Goal: Task Accomplishment & Management: Manage account settings

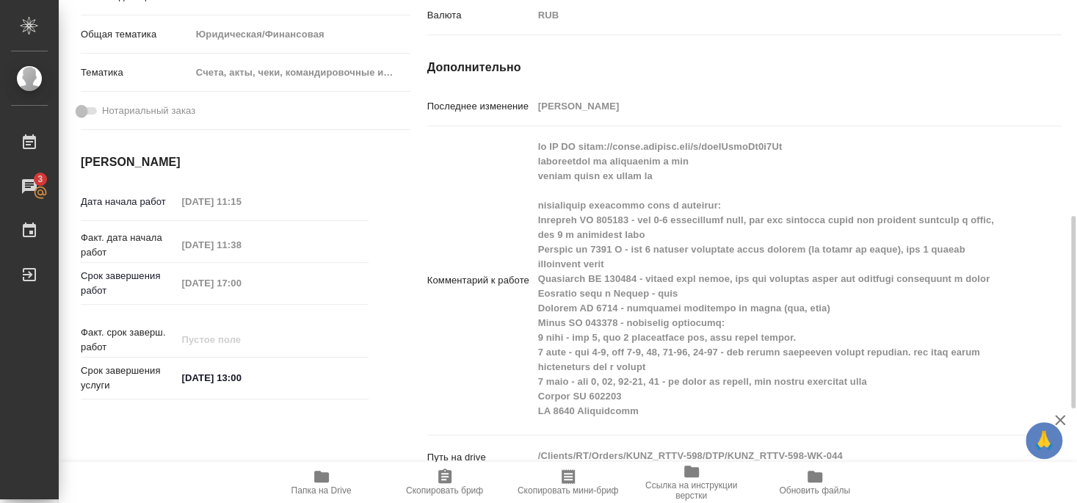
scroll to position [485, 0]
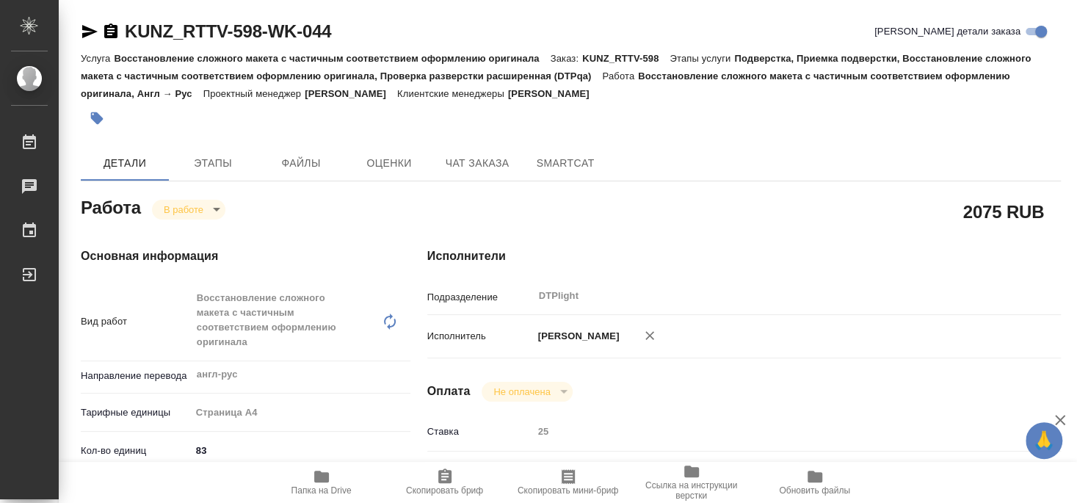
type textarea "x"
type input "DTPlight"
type textarea "x"
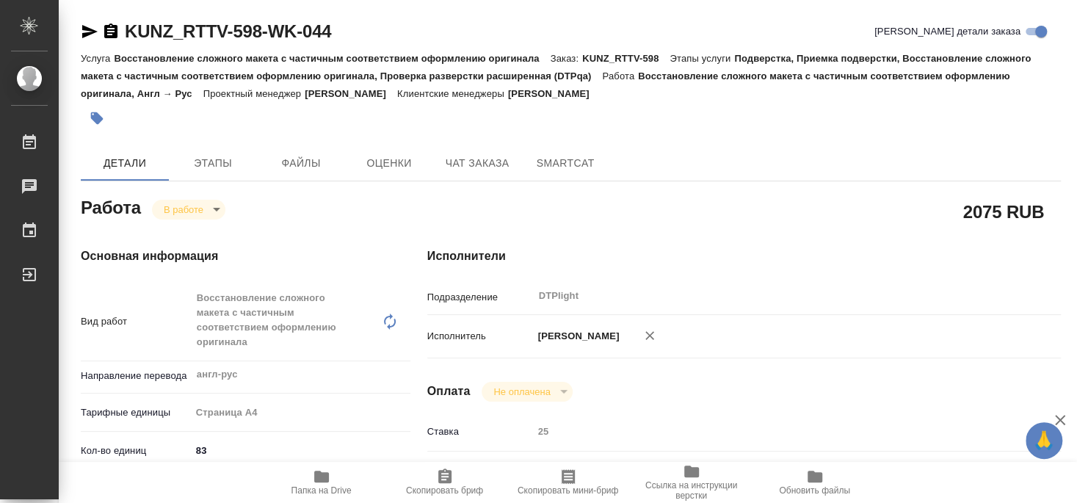
type textarea "x"
click at [720, 248] on h4 "Исполнители" at bounding box center [744, 257] width 634 height 18
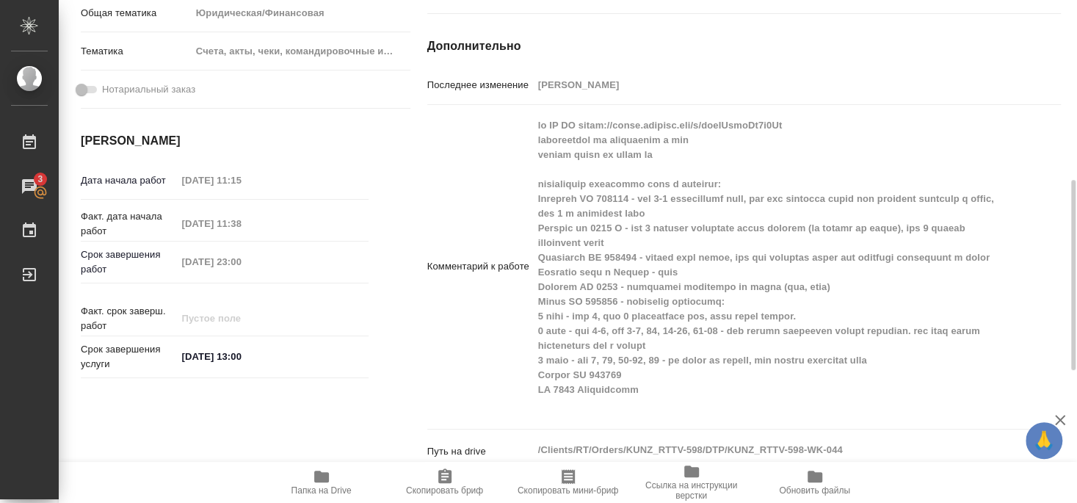
scroll to position [159, 0]
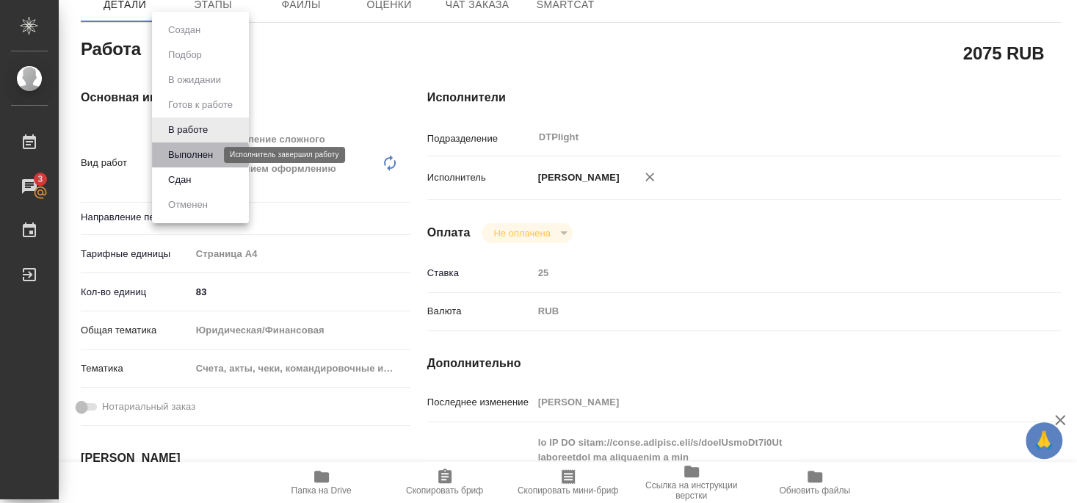
click at [192, 155] on button "Выполнен" at bounding box center [191, 155] width 54 height 16
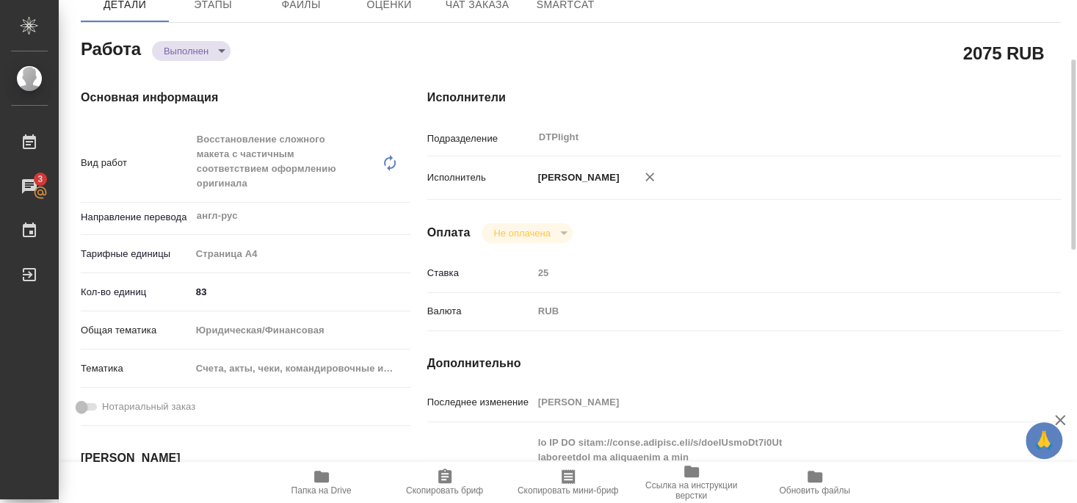
type textarea "x"
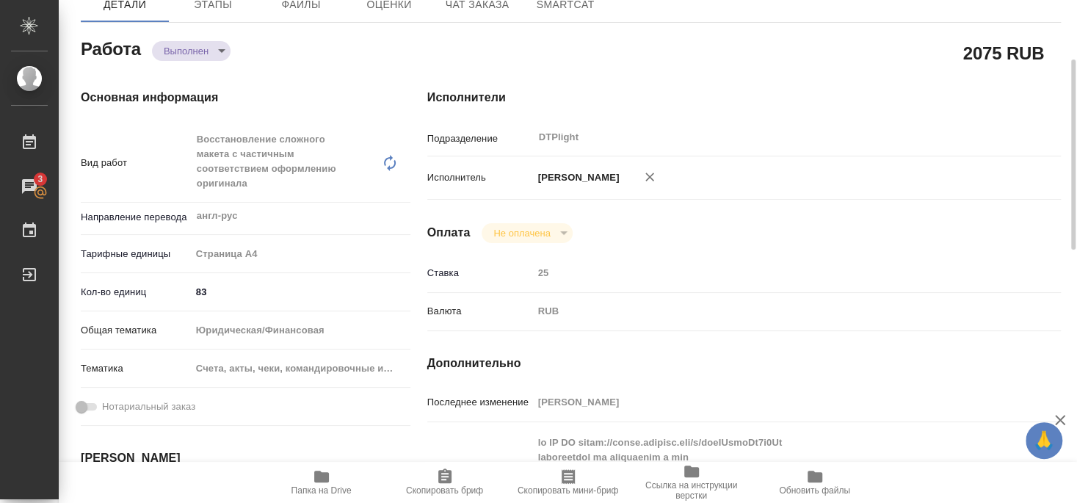
type textarea "x"
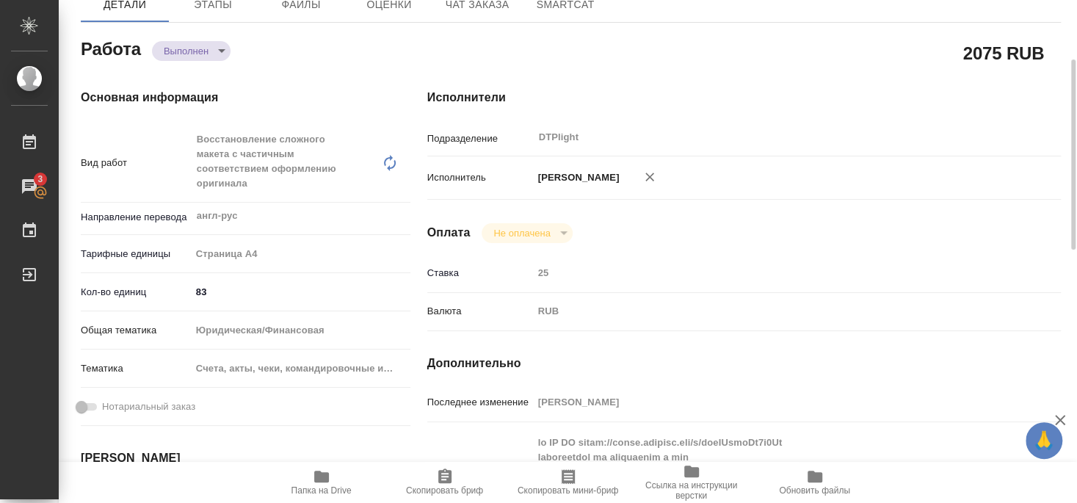
type textarea "x"
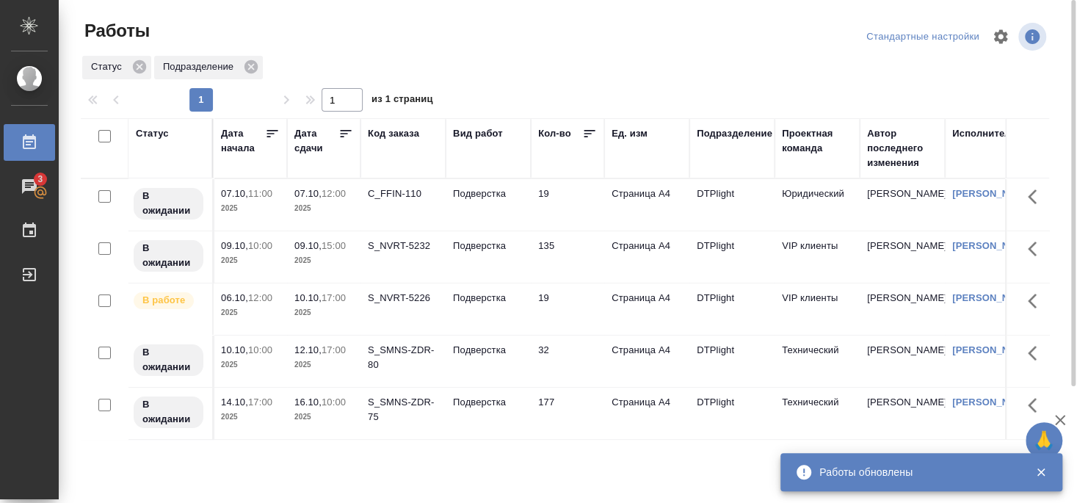
click at [394, 306] on div "S_NVRT-5226" at bounding box center [403, 298] width 71 height 15
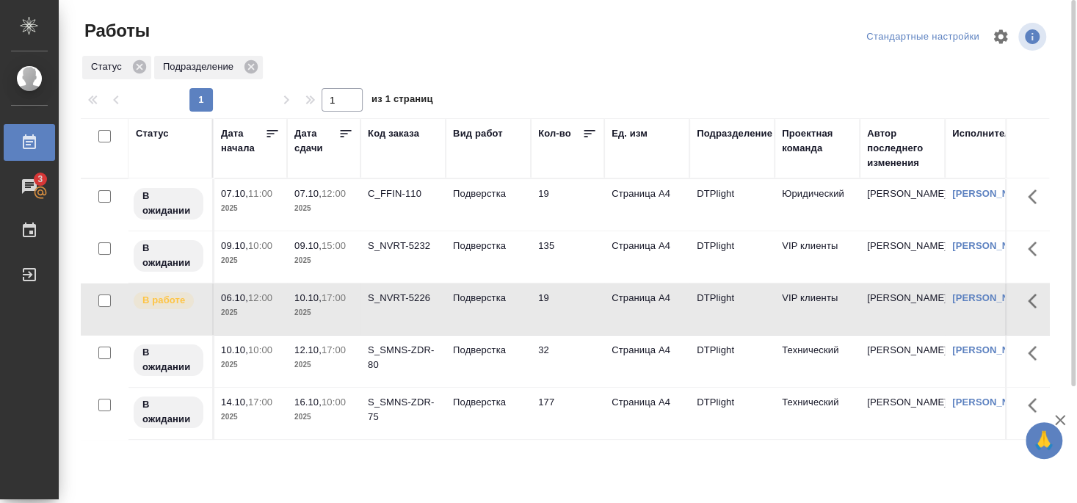
click at [400, 306] on div "S_NVRT-5226" at bounding box center [403, 298] width 71 height 15
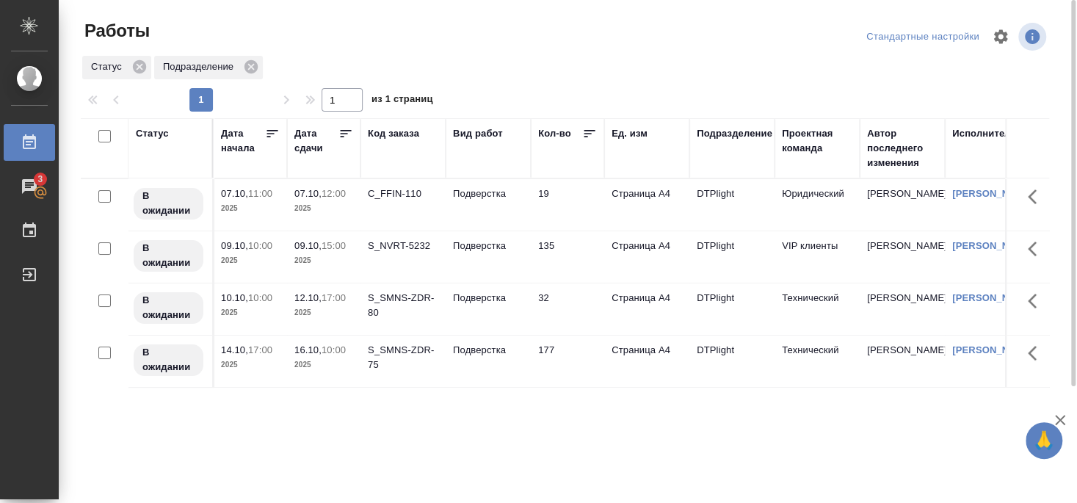
click at [408, 201] on div "C_FFIN-110" at bounding box center [403, 194] width 71 height 15
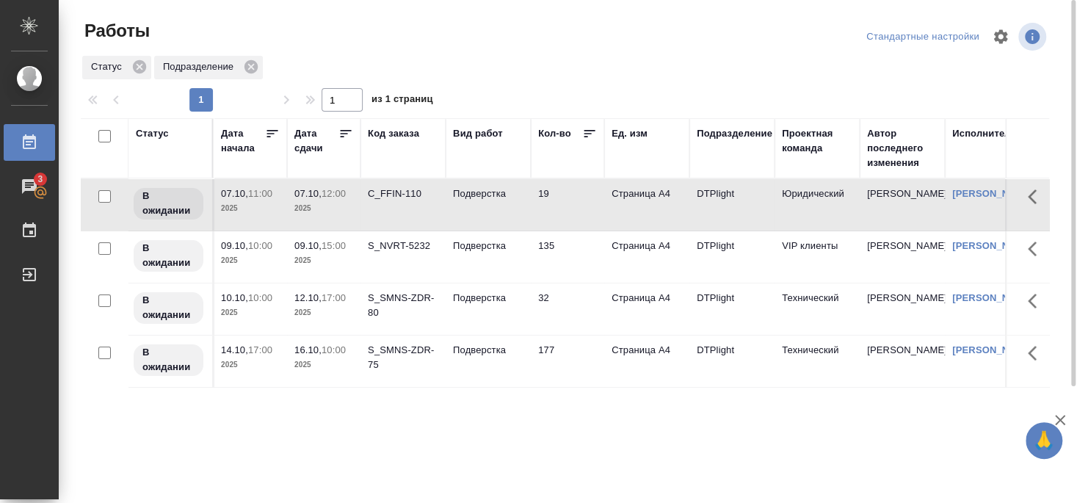
click at [405, 200] on div "C_FFIN-110" at bounding box center [403, 194] width 71 height 15
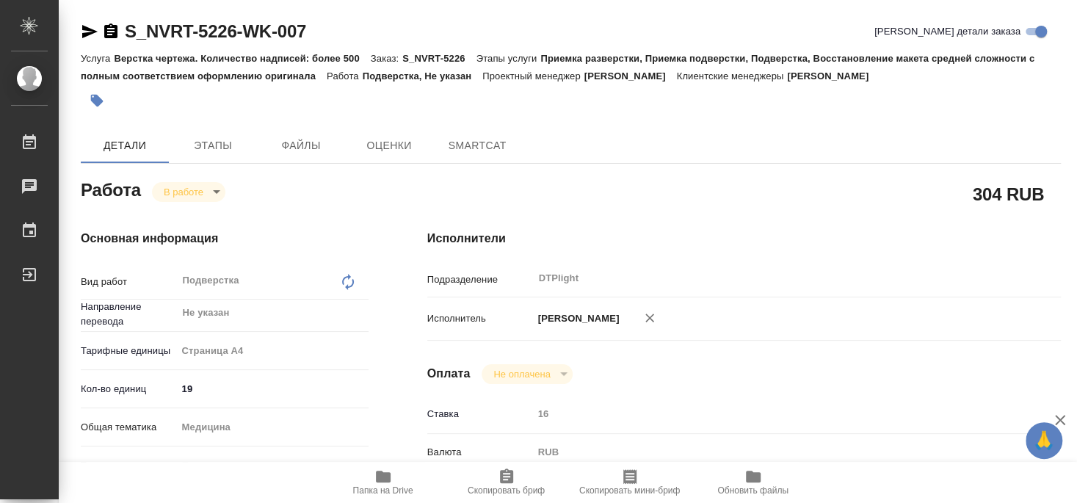
type textarea "x"
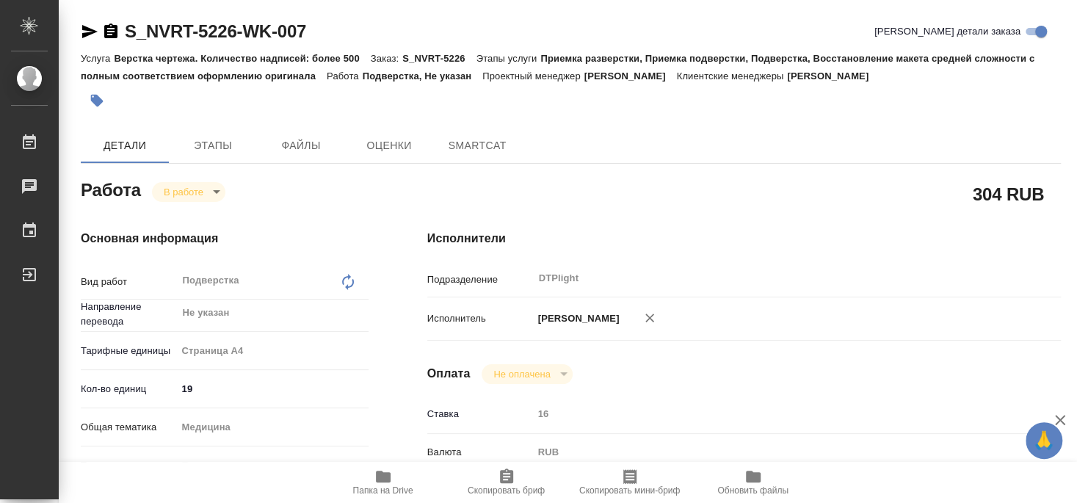
type textarea "x"
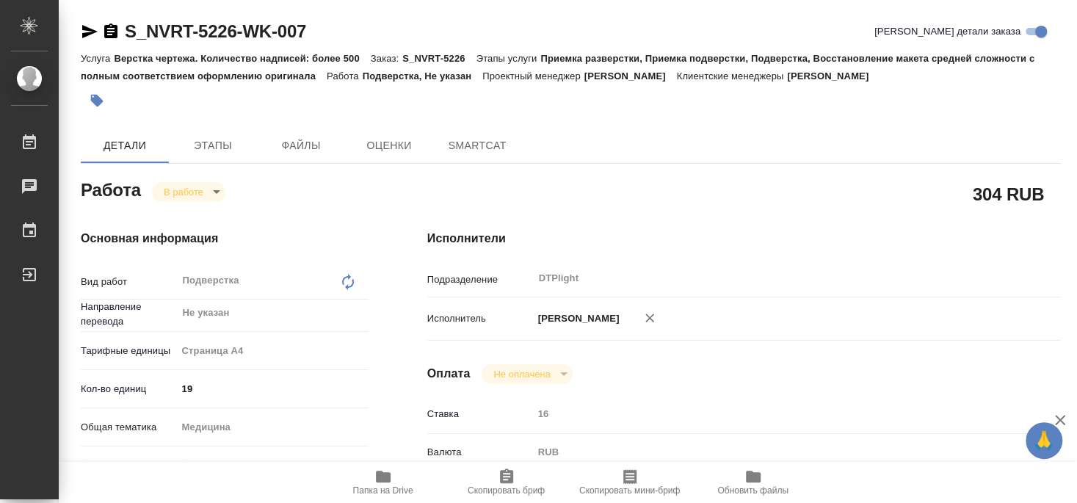
type textarea "x"
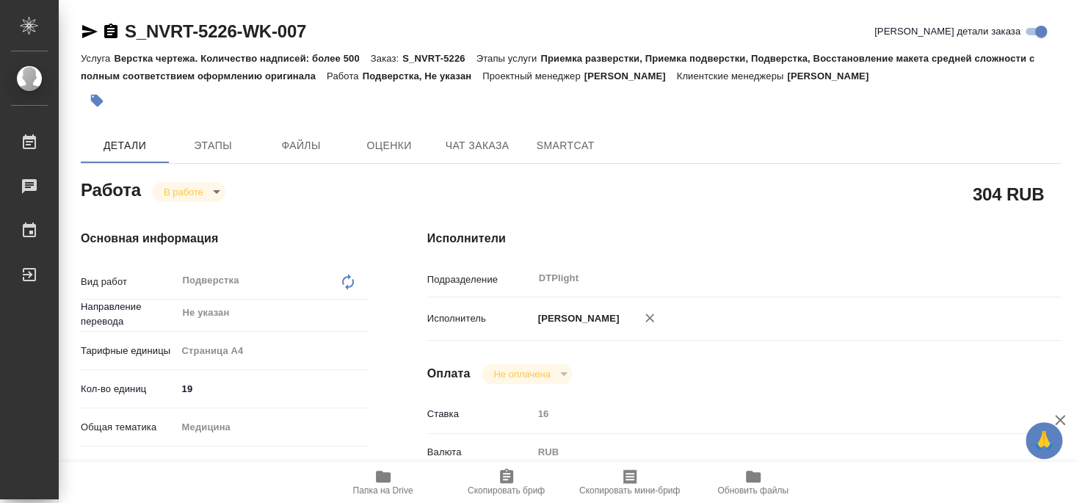
type textarea "x"
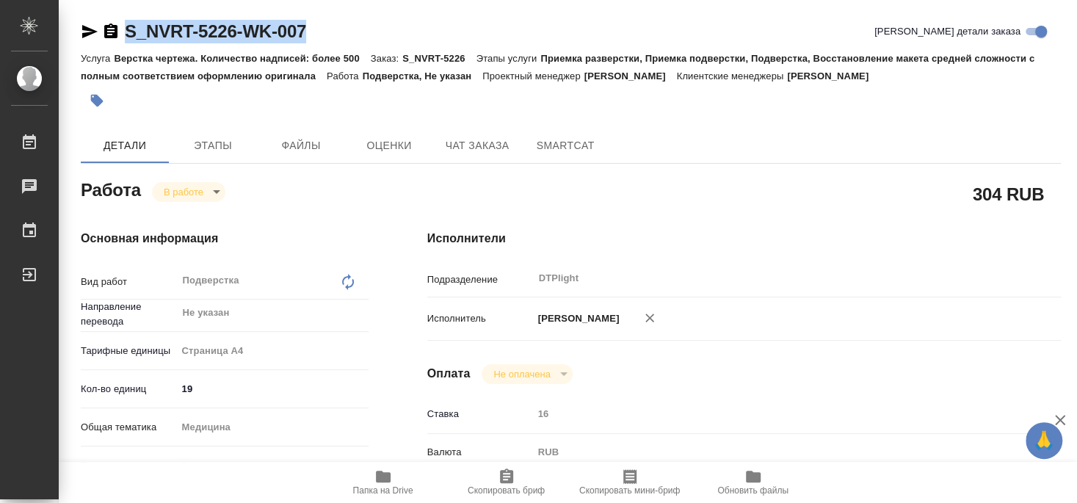
type textarea "x"
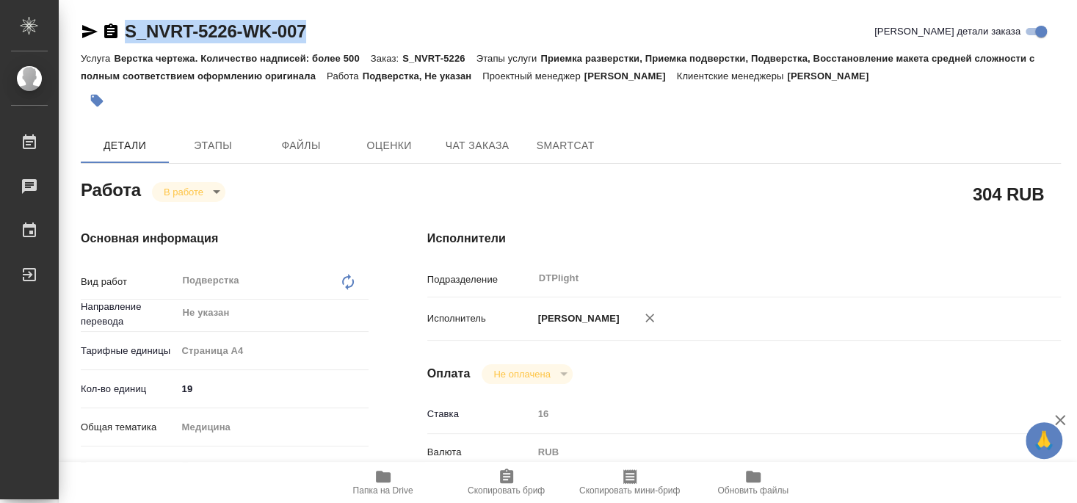
drag, startPoint x: 124, startPoint y: 45, endPoint x: 333, endPoint y: 40, distance: 209.4
click at [333, 40] on div "S_NVRT-5226-WK-007 Кратко детали заказа" at bounding box center [571, 34] width 981 height 29
copy link "S_NVRT-5226-WK-007"
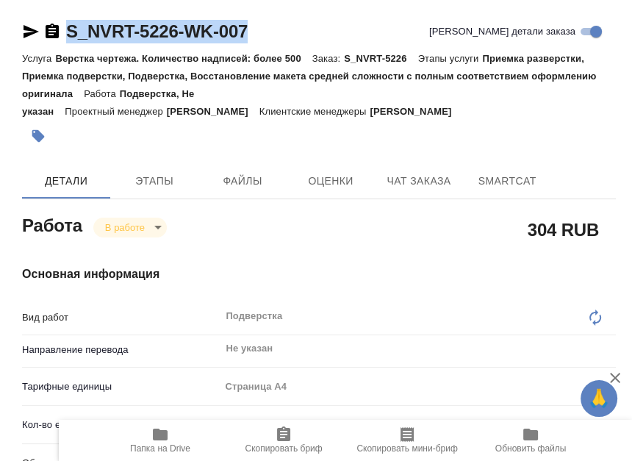
type textarea "x"
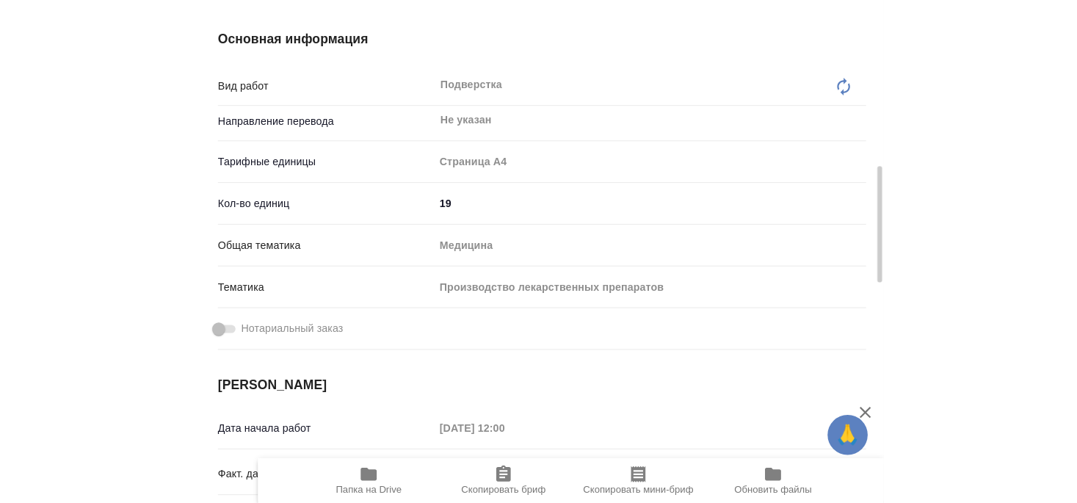
scroll to position [397, 0]
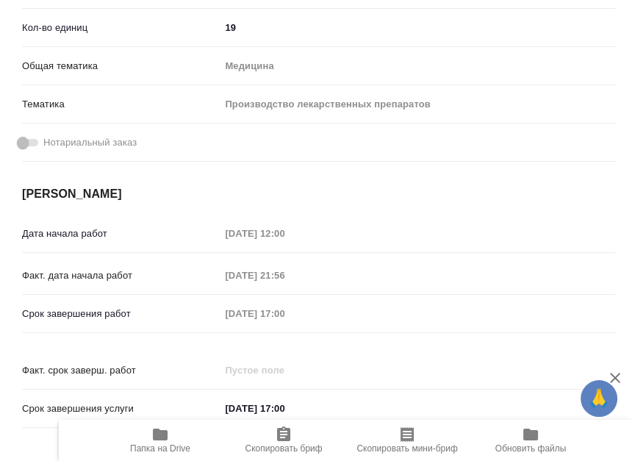
type textarea "x"
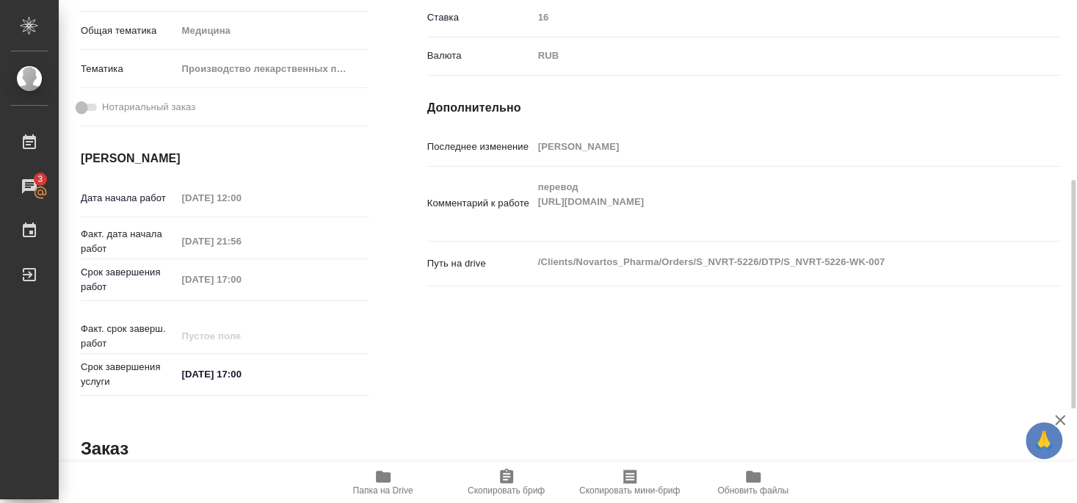
type textarea "x"
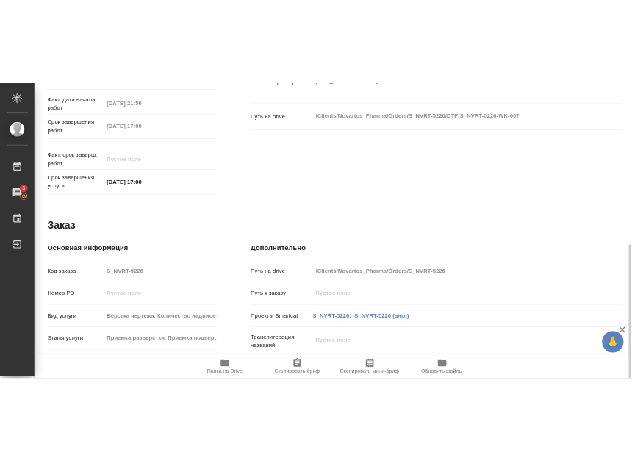
scroll to position [444, 0]
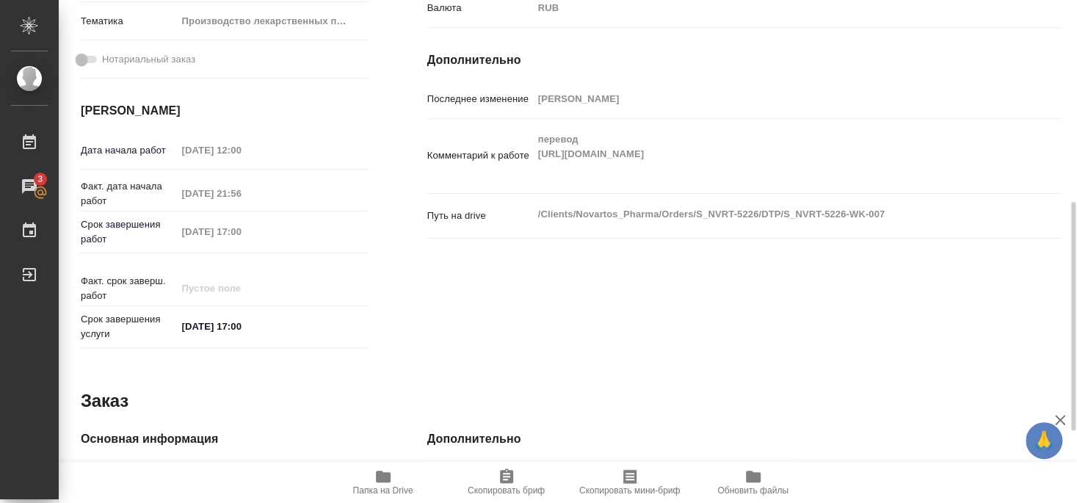
click at [384, 486] on span "Папка на Drive" at bounding box center [383, 490] width 60 height 10
type textarea "x"
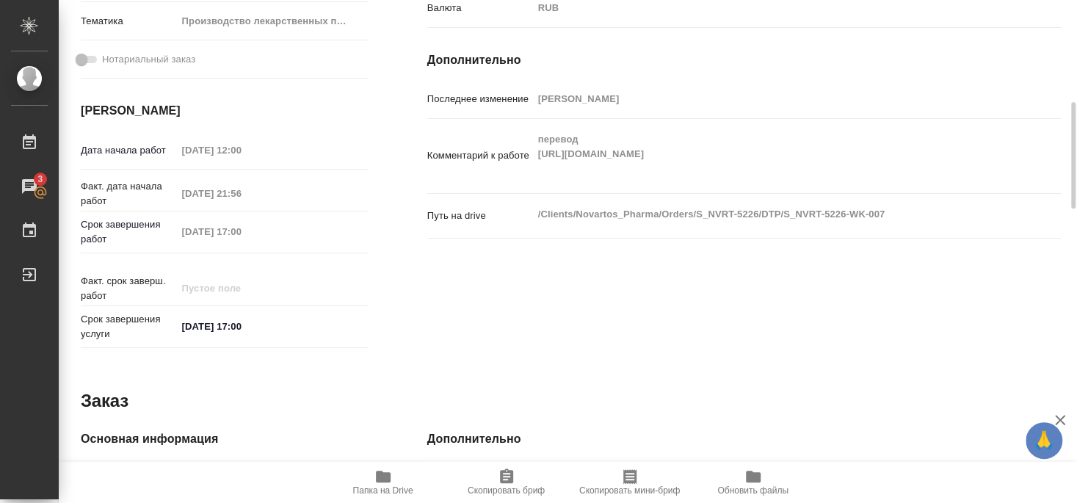
type textarea "x"
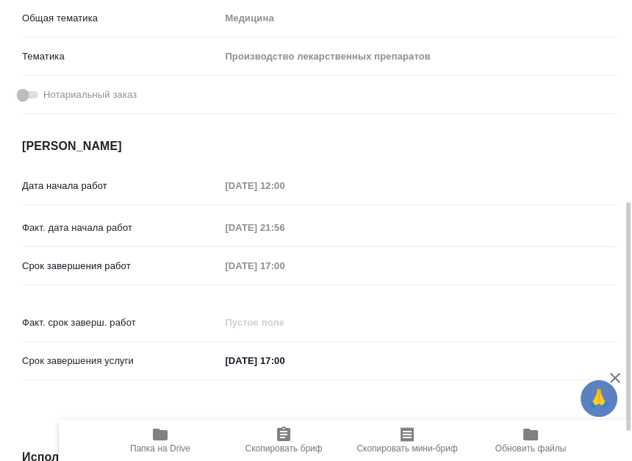
type textarea "x"
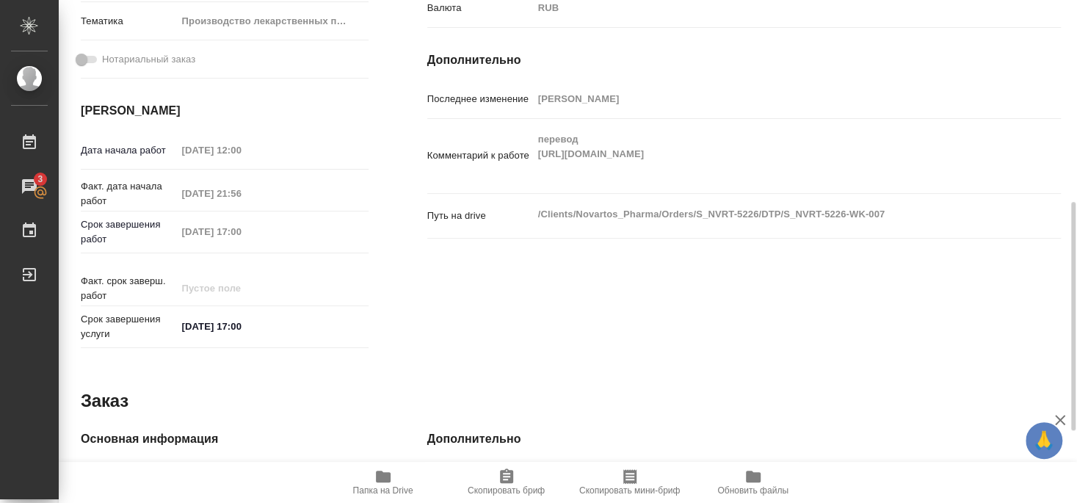
type textarea "x"
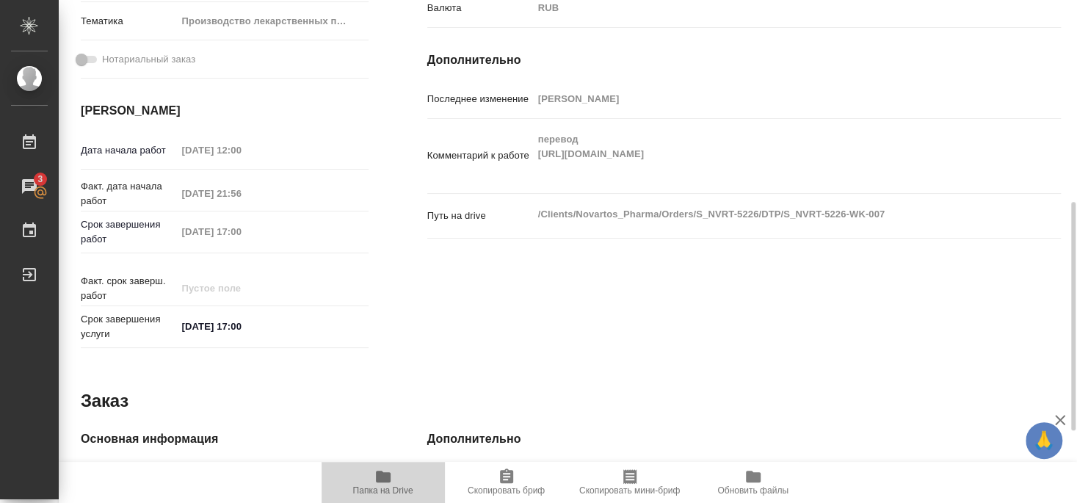
click at [381, 488] on span "Папка на Drive" at bounding box center [383, 490] width 60 height 10
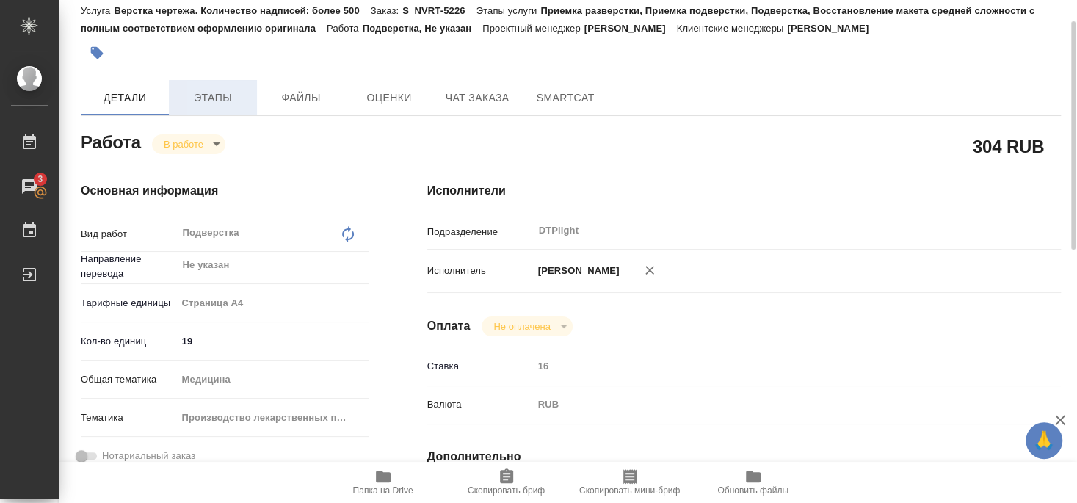
scroll to position [0, 0]
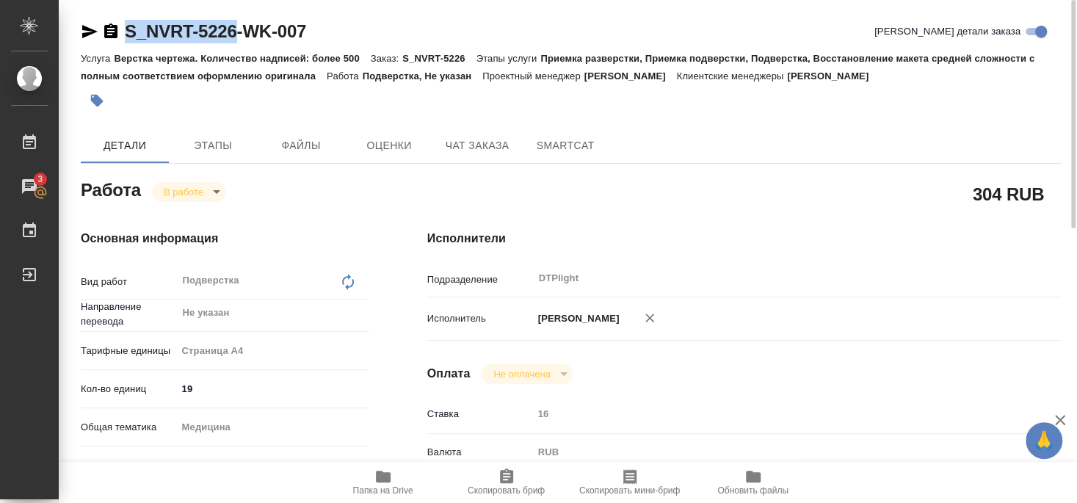
drag, startPoint x: 165, startPoint y: 44, endPoint x: 233, endPoint y: 41, distance: 68.4
copy link "S_NVRT-5226"
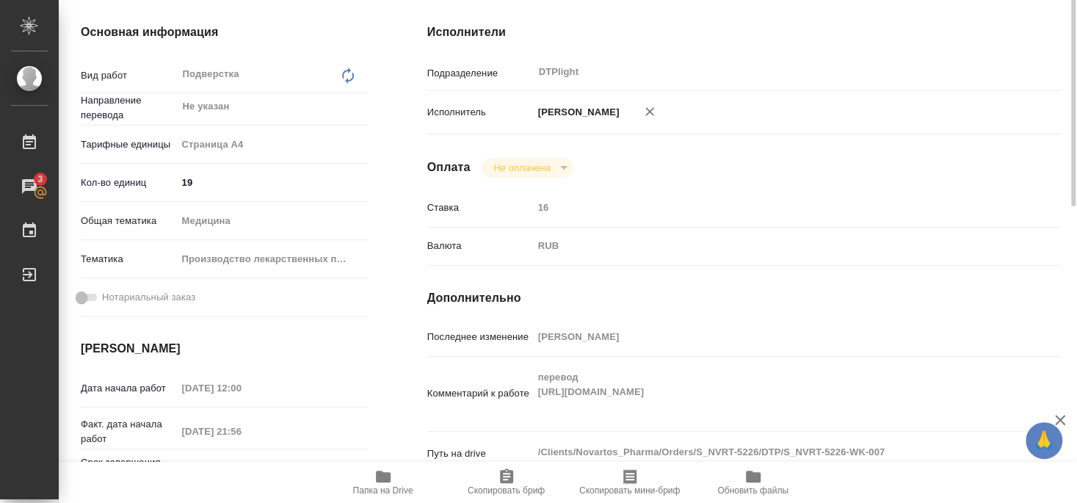
scroll to position [127, 0]
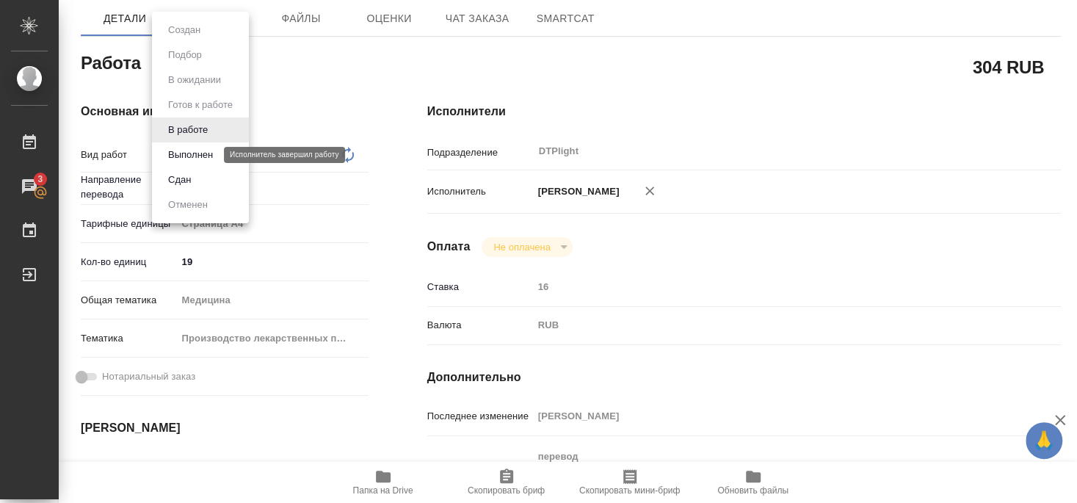
click at [195, 150] on button "Выполнен" at bounding box center [191, 155] width 54 height 16
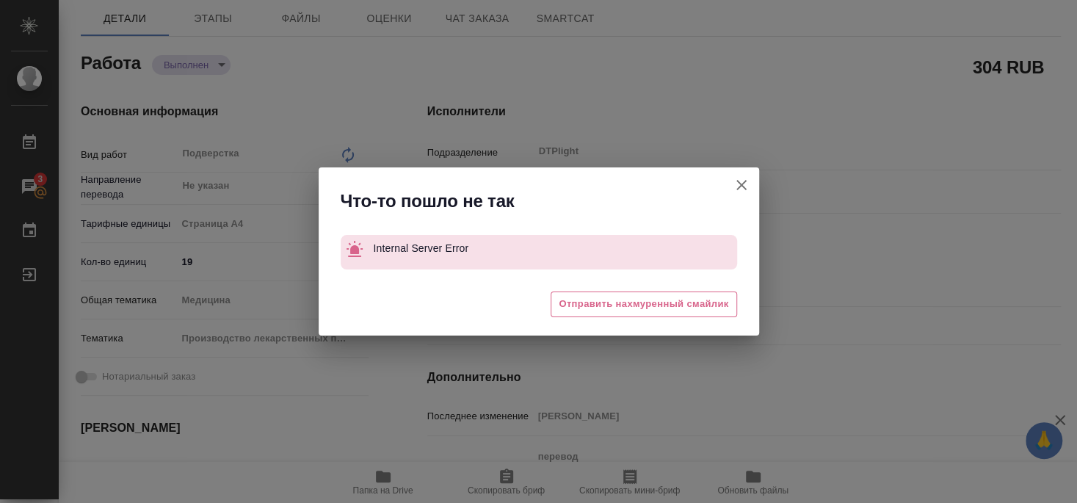
type textarea "x"
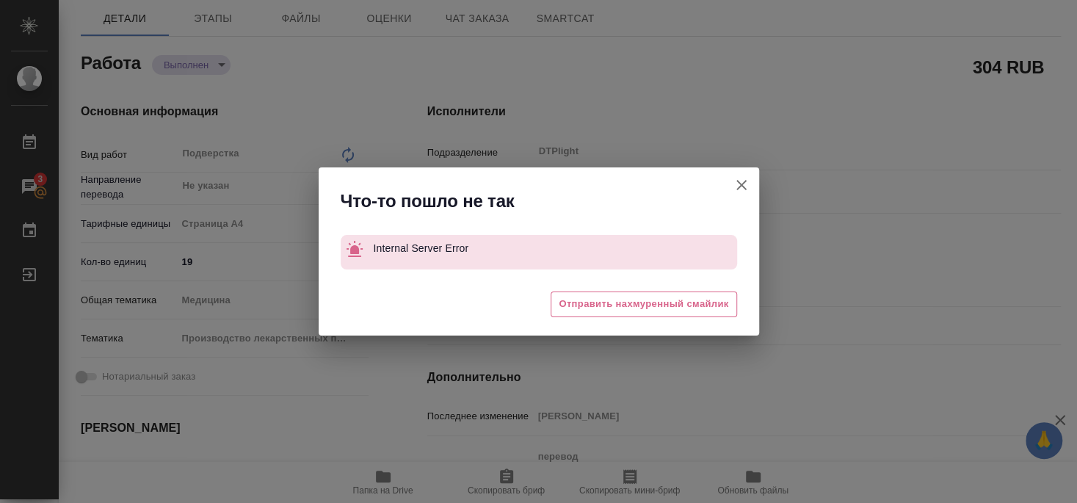
type textarea "x"
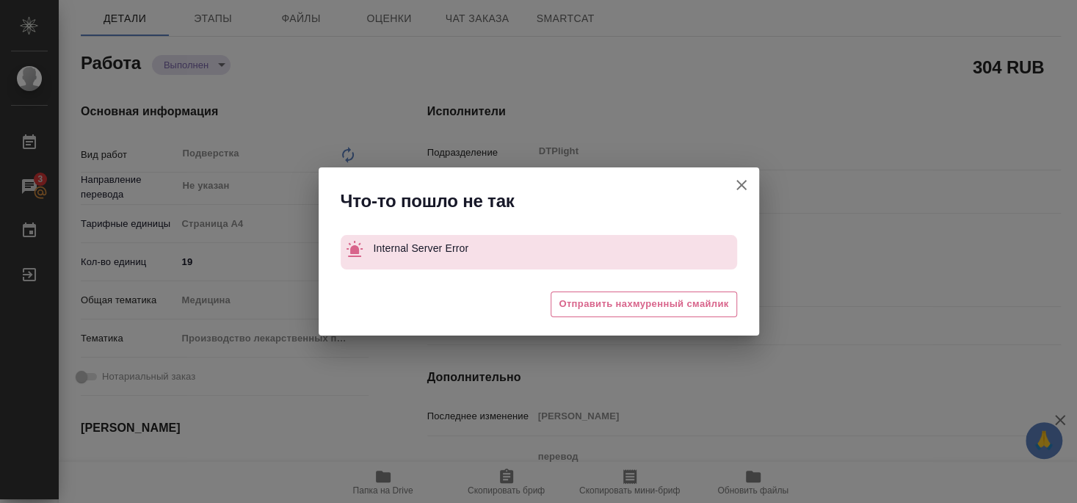
type textarea "x"
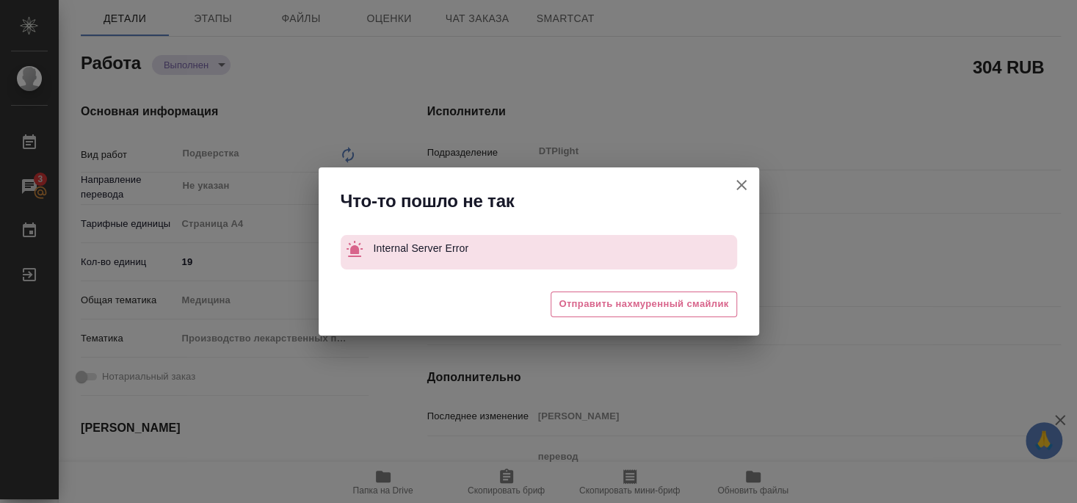
click at [743, 181] on icon "button" at bounding box center [742, 185] width 18 height 18
type textarea "x"
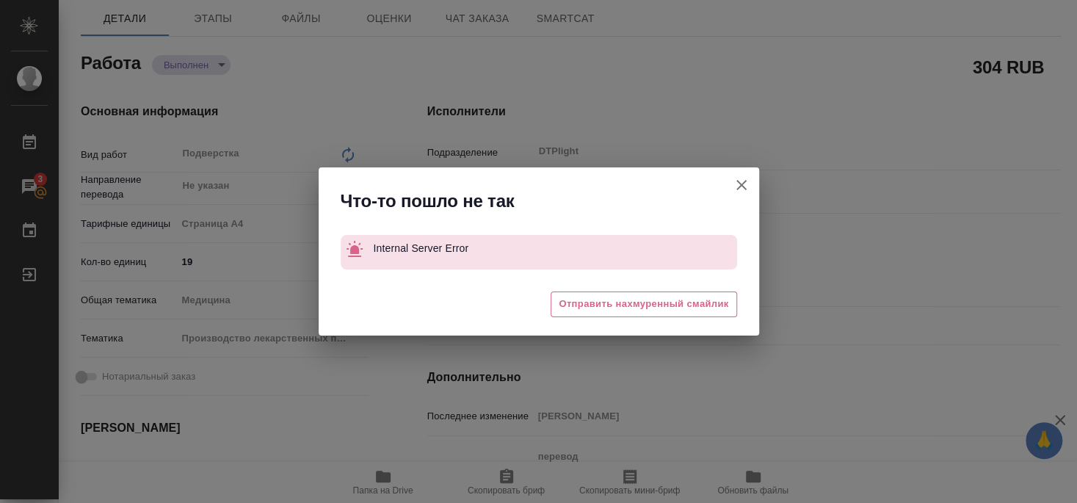
type textarea "x"
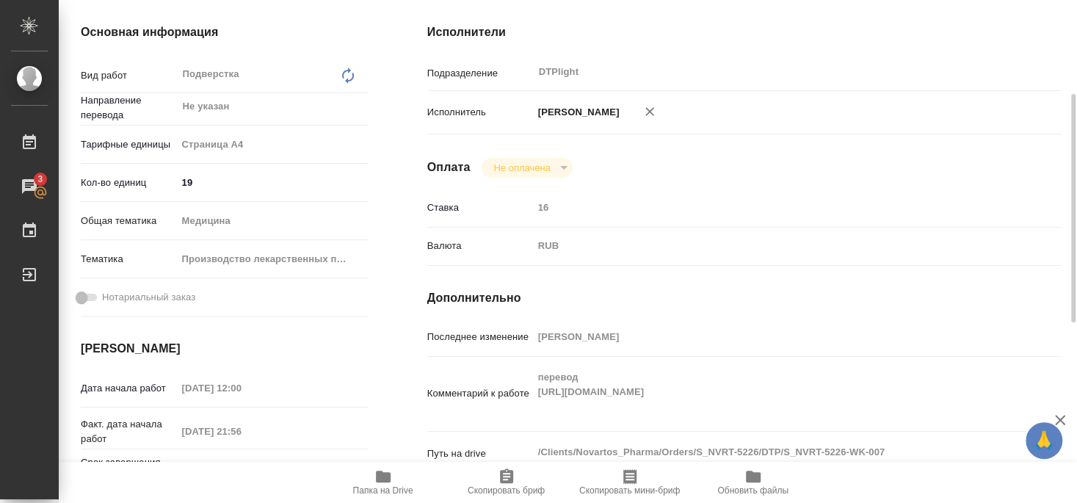
scroll to position [0, 0]
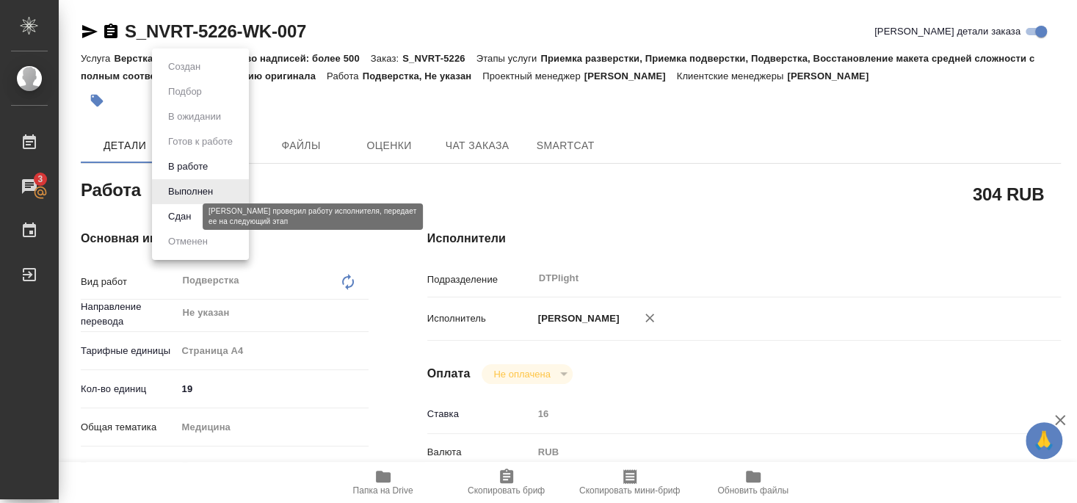
click at [189, 214] on button "Сдан" at bounding box center [180, 217] width 32 height 16
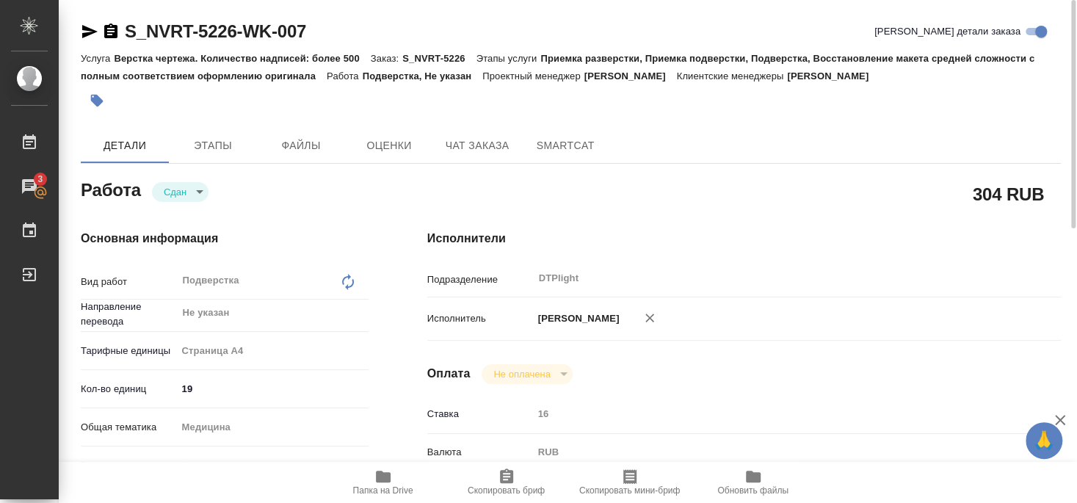
type textarea "x"
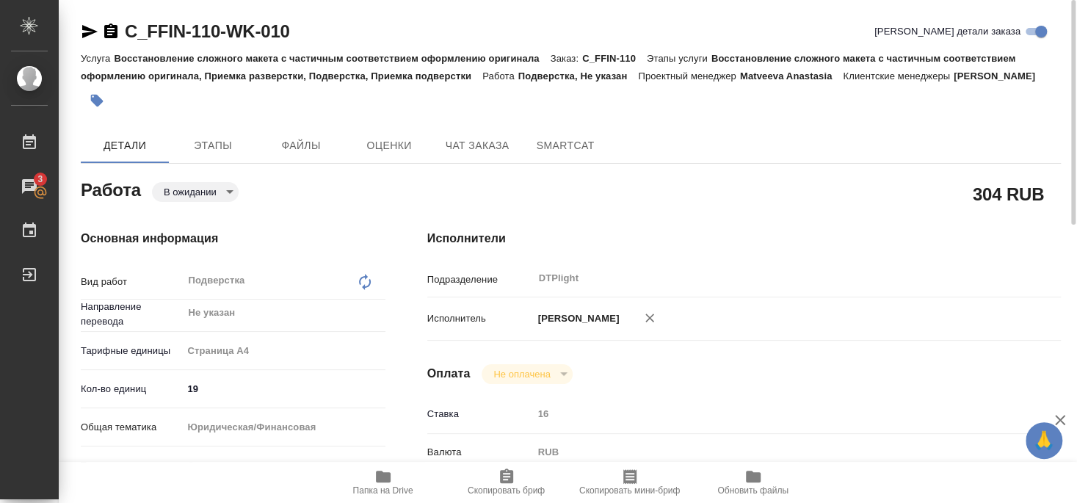
click at [89, 29] on icon "button" at bounding box center [89, 31] width 15 height 13
